Goal: Navigation & Orientation: Find specific page/section

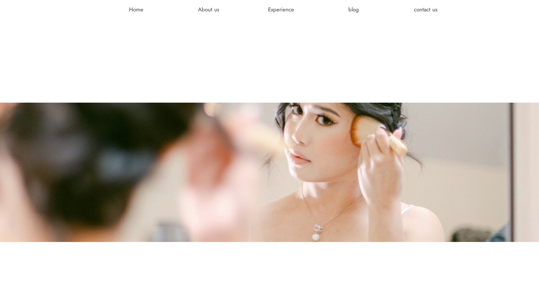
scroll to position [1585, 0]
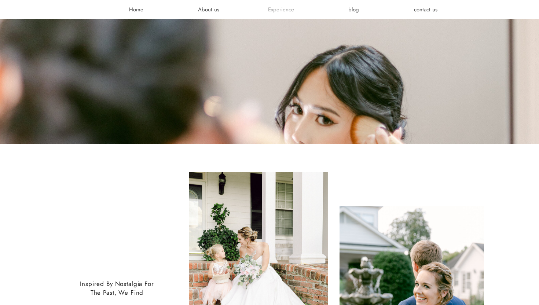
click at [279, 10] on h3 "Experience" at bounding box center [281, 9] width 44 height 7
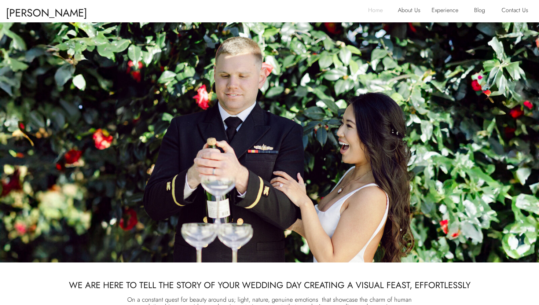
click at [371, 10] on p "Home" at bounding box center [377, 11] width 19 height 12
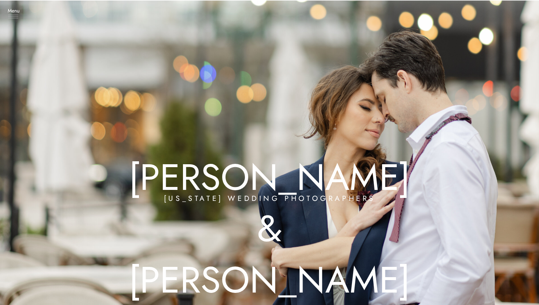
click at [10, 15] on icon at bounding box center [13, 17] width 10 height 4
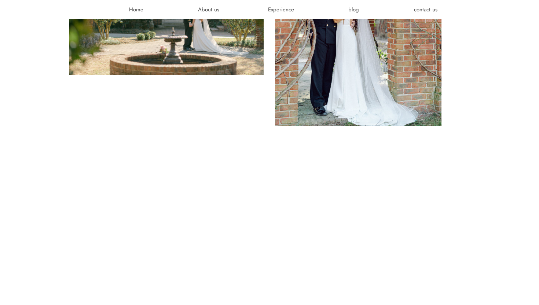
scroll to position [526, 0]
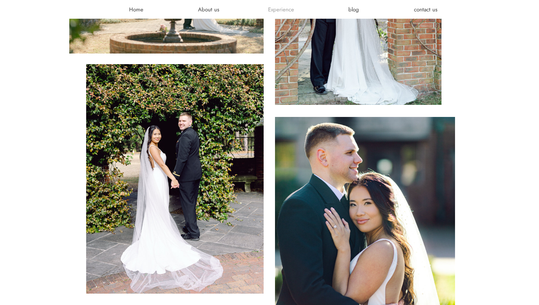
click at [261, 10] on h3 "Experience" at bounding box center [281, 9] width 44 height 7
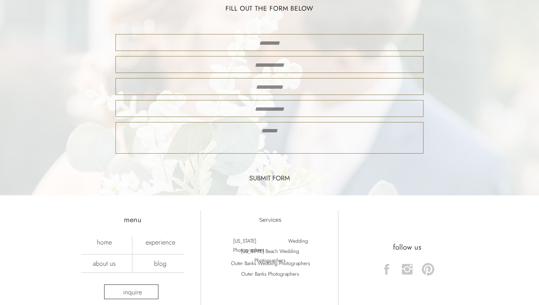
scroll to position [1886, 0]
